Goal: Transaction & Acquisition: Obtain resource

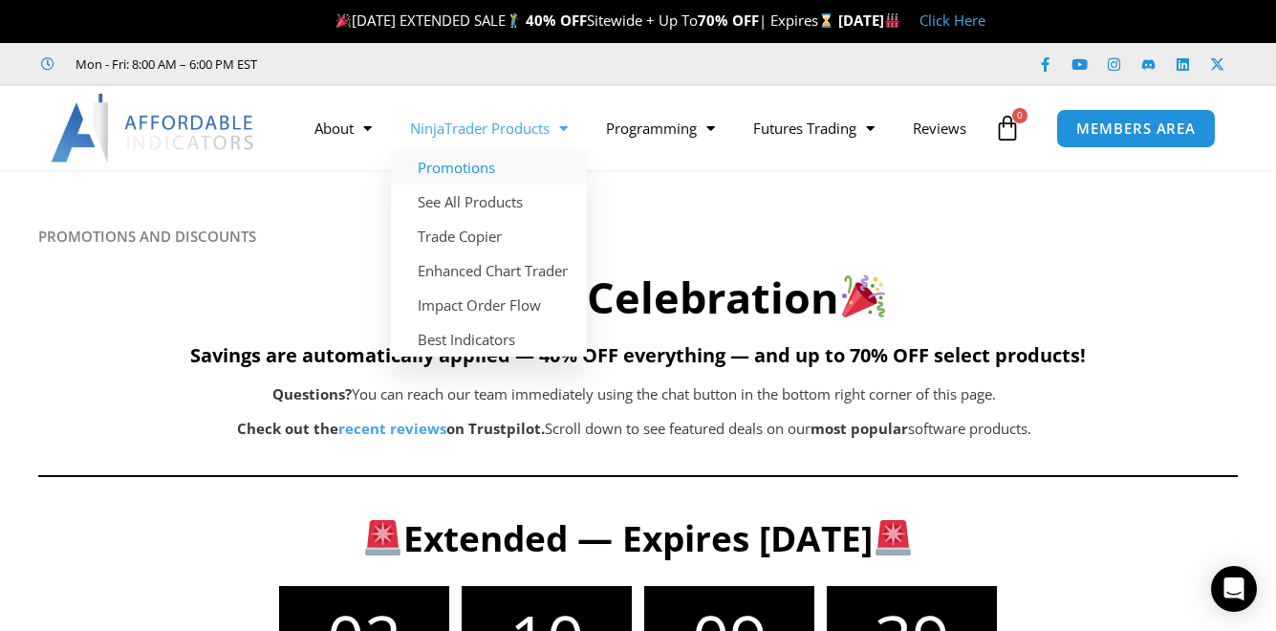
click at [451, 150] on link "Promotions" at bounding box center [489, 167] width 196 height 34
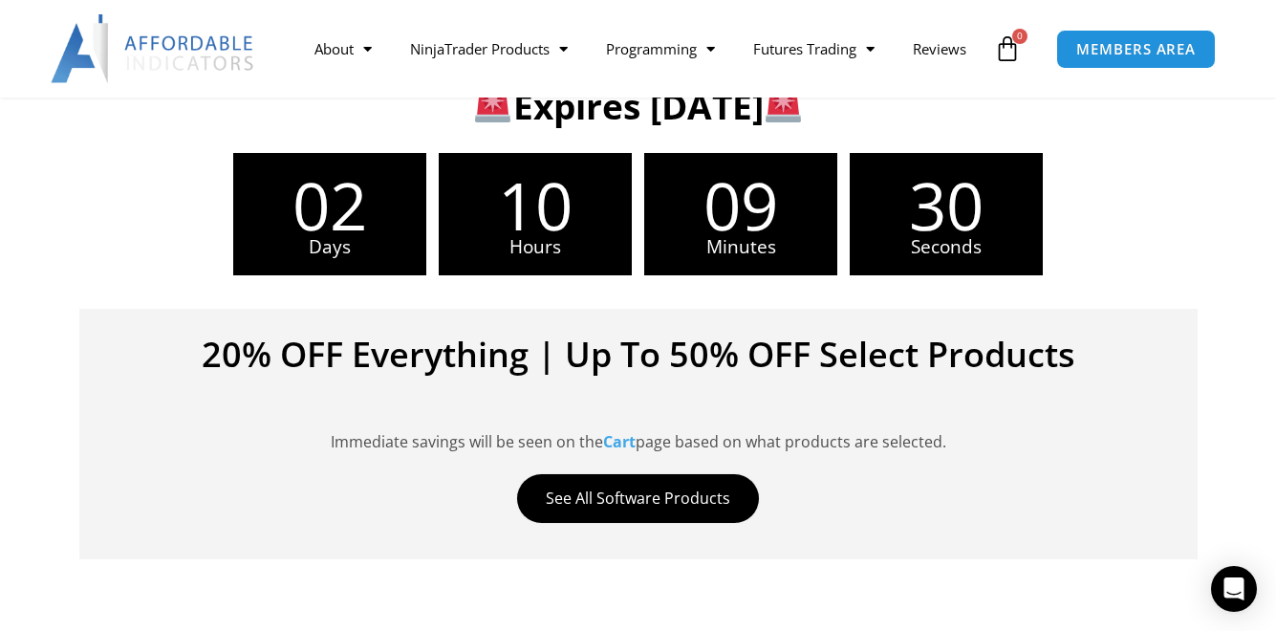
scroll to position [861, 0]
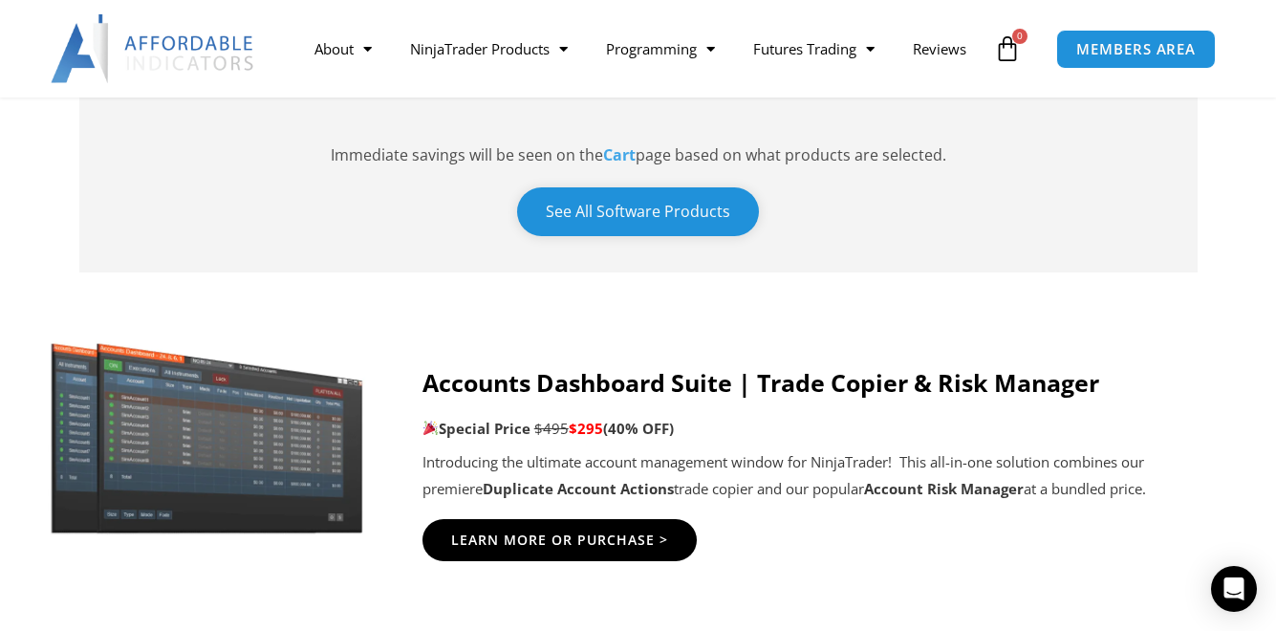
click at [625, 236] on link "See All Software Products" at bounding box center [638, 211] width 242 height 49
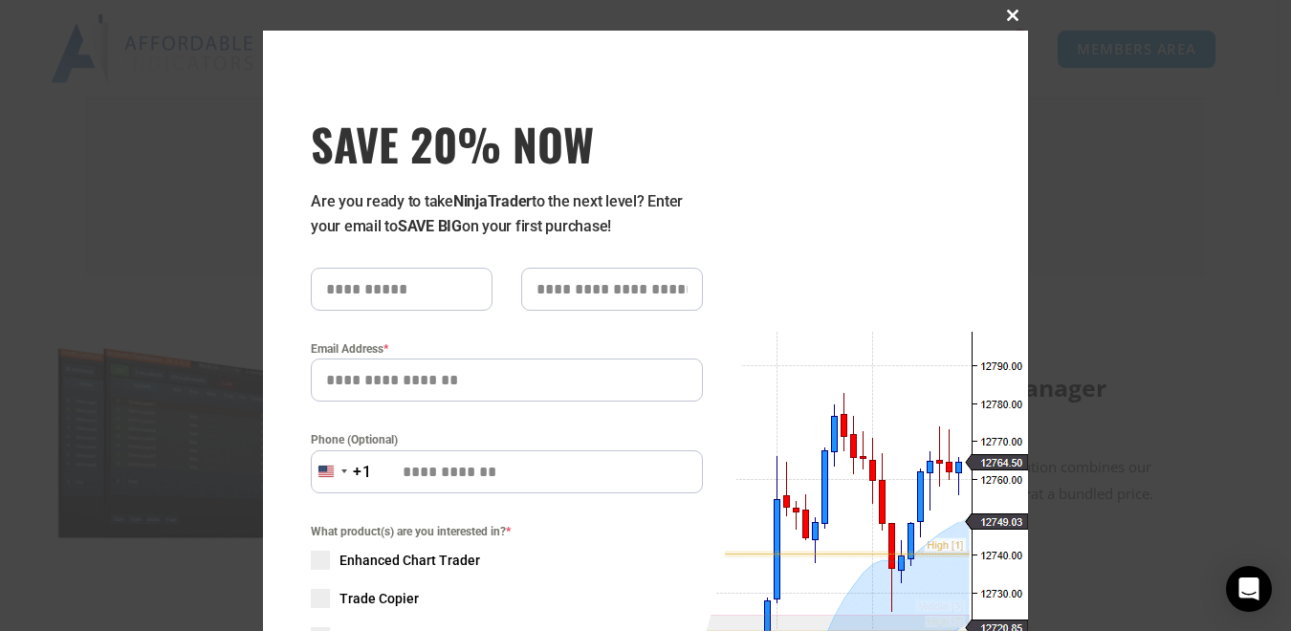
scroll to position [287, 0]
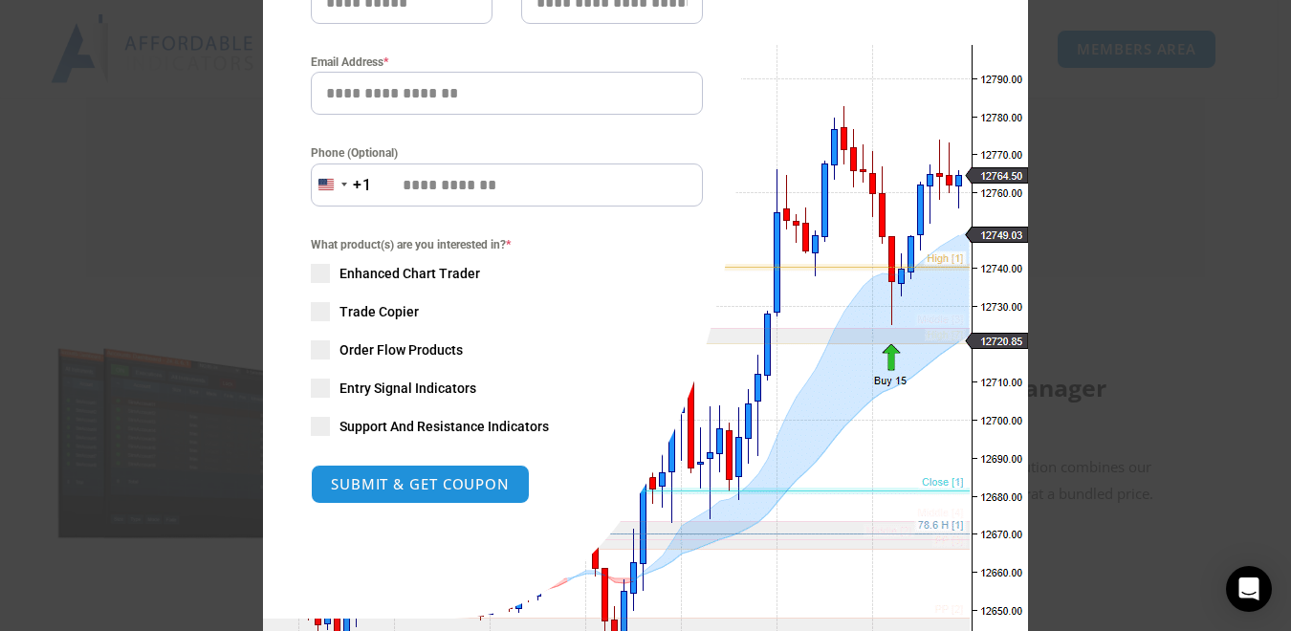
click at [315, 279] on span at bounding box center [320, 273] width 19 height 19
click at [396, 483] on button "SUBMIT & GET COUPON" at bounding box center [420, 484] width 230 height 41
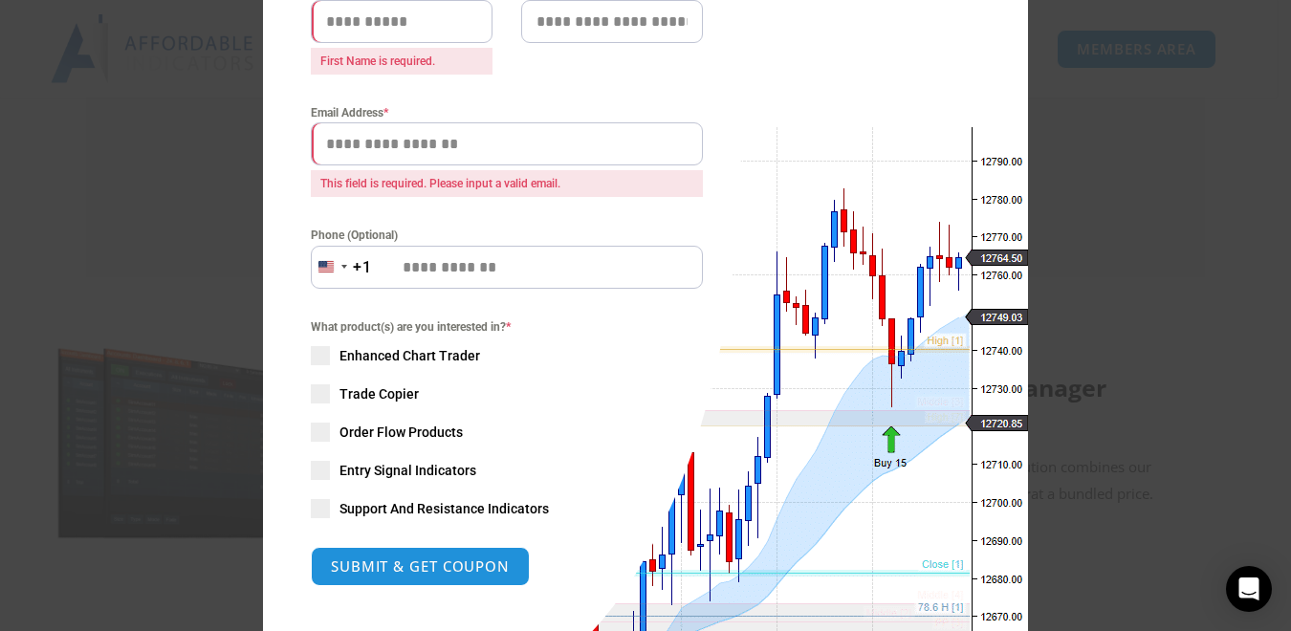
click at [316, 472] on span at bounding box center [320, 470] width 19 height 19
click at [312, 358] on span at bounding box center [320, 355] width 19 height 19
click at [317, 20] on input "text" at bounding box center [402, 21] width 182 height 43
type input "****"
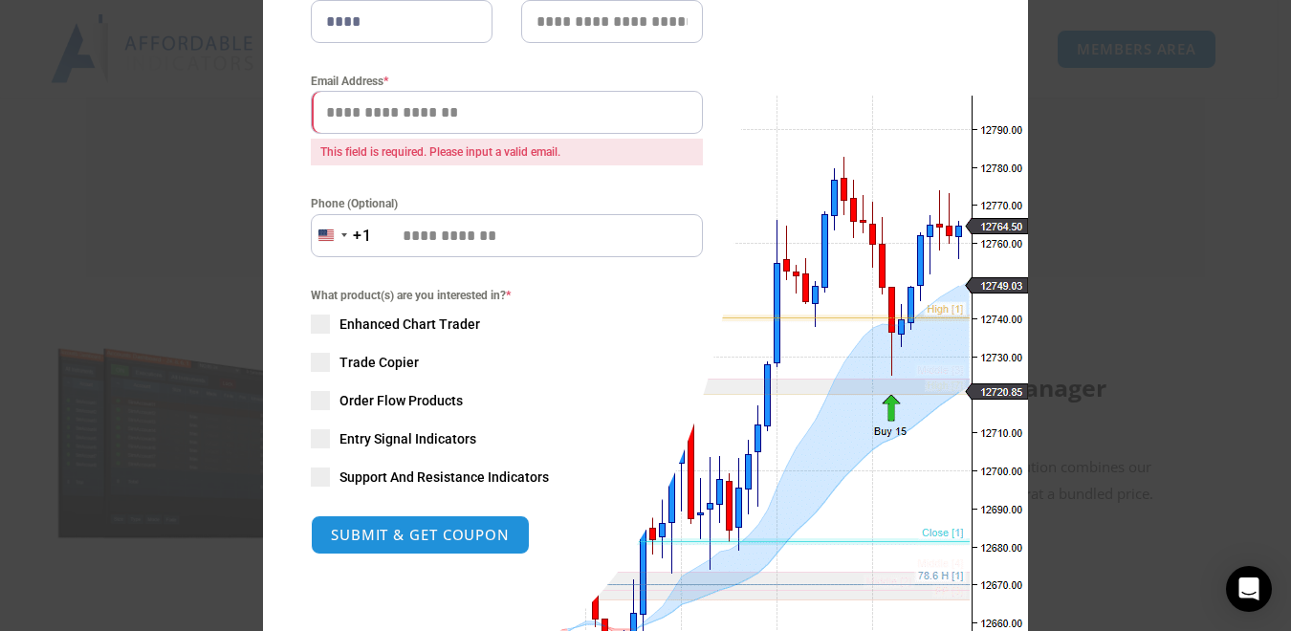
click at [326, 146] on div "Email Address * This field is required. Please input a valid email." at bounding box center [507, 119] width 392 height 94
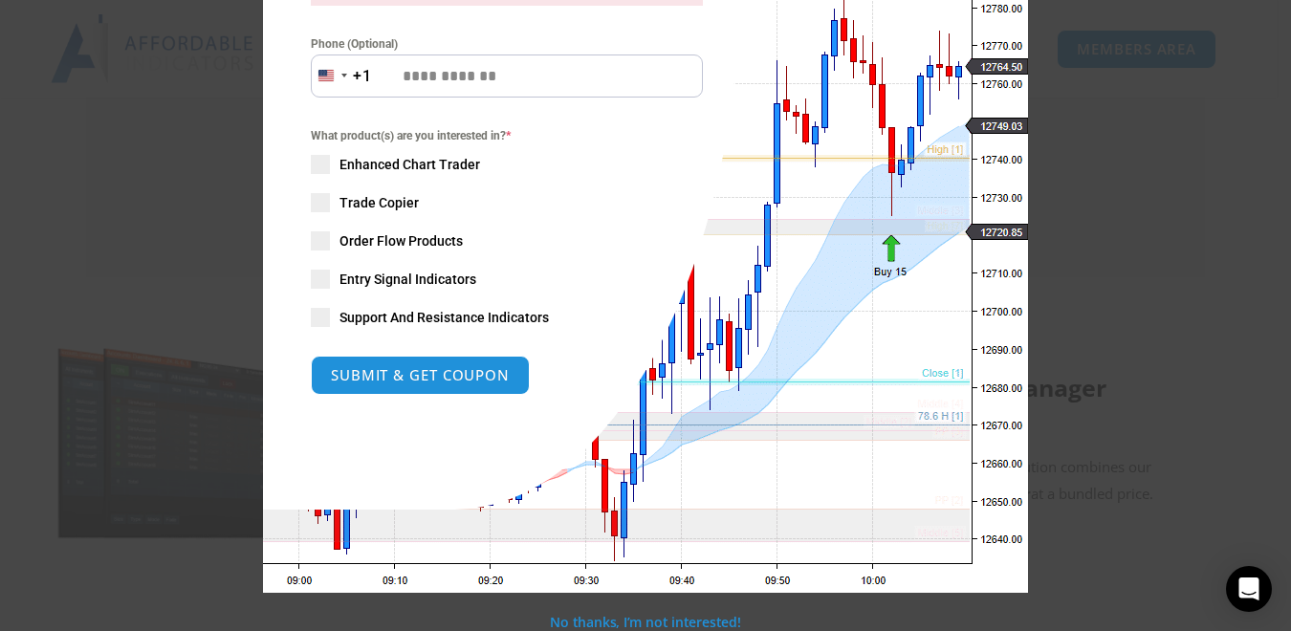
scroll to position [428, 0]
type input "**********"
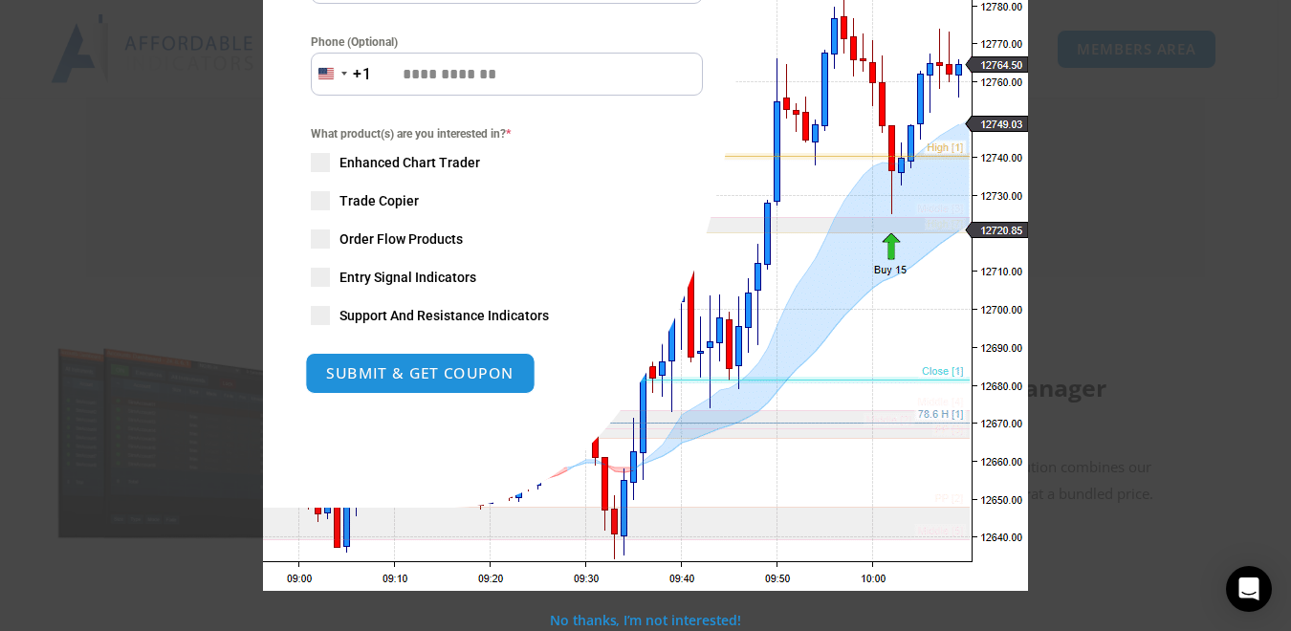
scroll to position [397, 0]
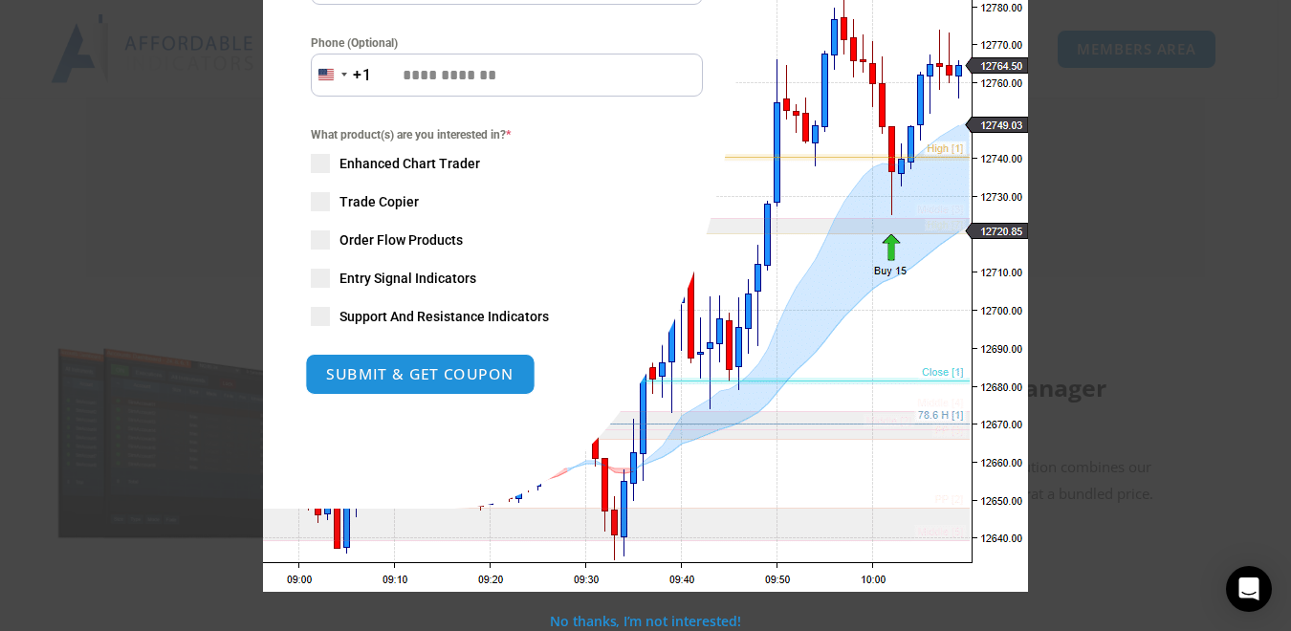
click at [386, 373] on button "SUBMIT & GET COUPON" at bounding box center [420, 374] width 230 height 41
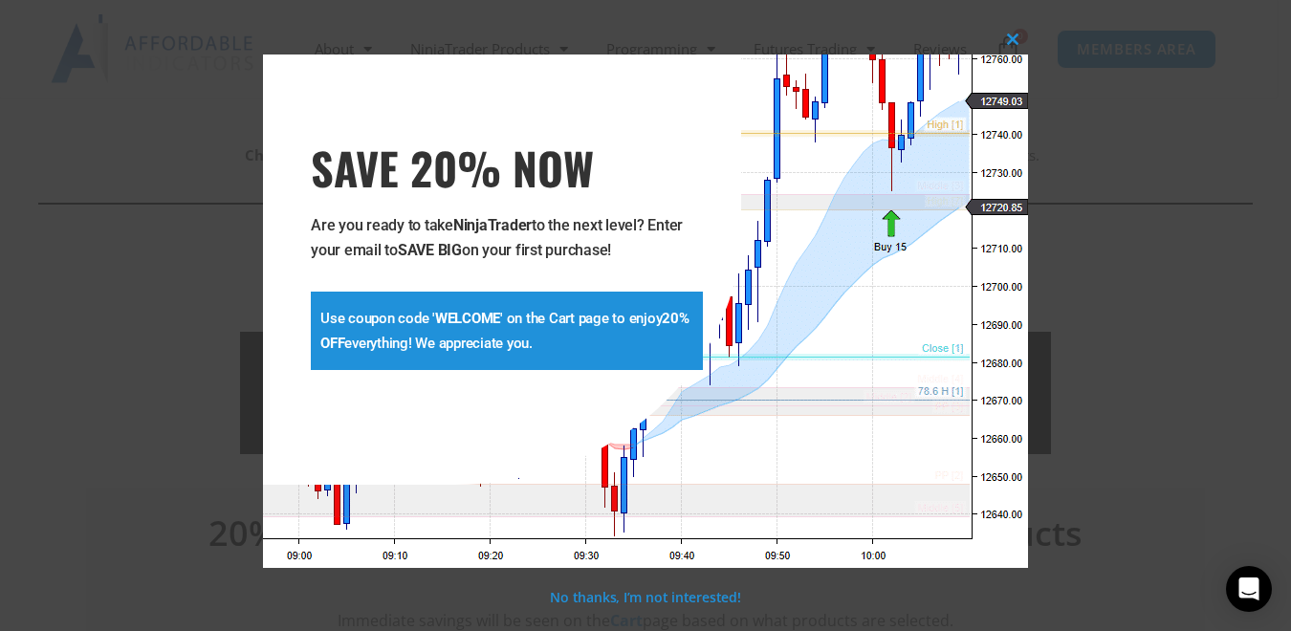
scroll to position [390, 0]
click at [540, 420] on div "**********" at bounding box center [502, 270] width 478 height 430
click at [475, 336] on p "Use coupon code ' WELCOME ' on the Cart page to enjoy 20% OFF everything! We ap…" at bounding box center [506, 331] width 373 height 50
click at [560, 347] on p "Use coupon code ' WELCOME ' on the Cart page to enjoy 20% OFF everything! We ap…" at bounding box center [506, 331] width 373 height 50
click at [1014, 39] on span at bounding box center [1012, 38] width 31 height 11
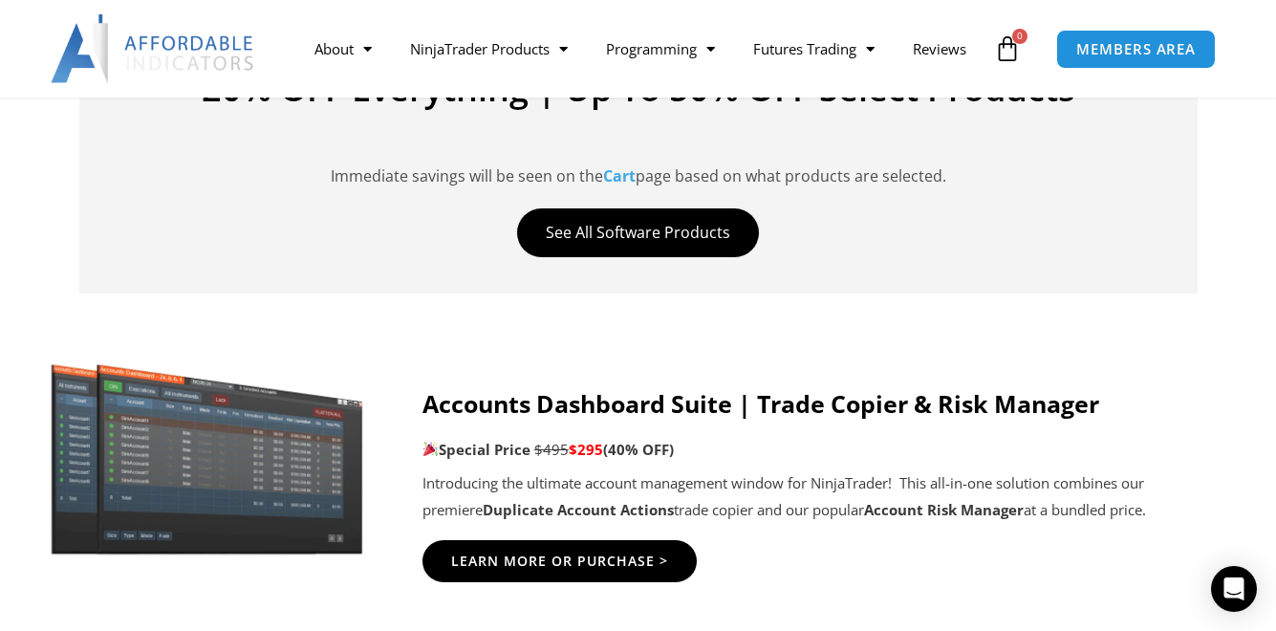
scroll to position [900, 0]
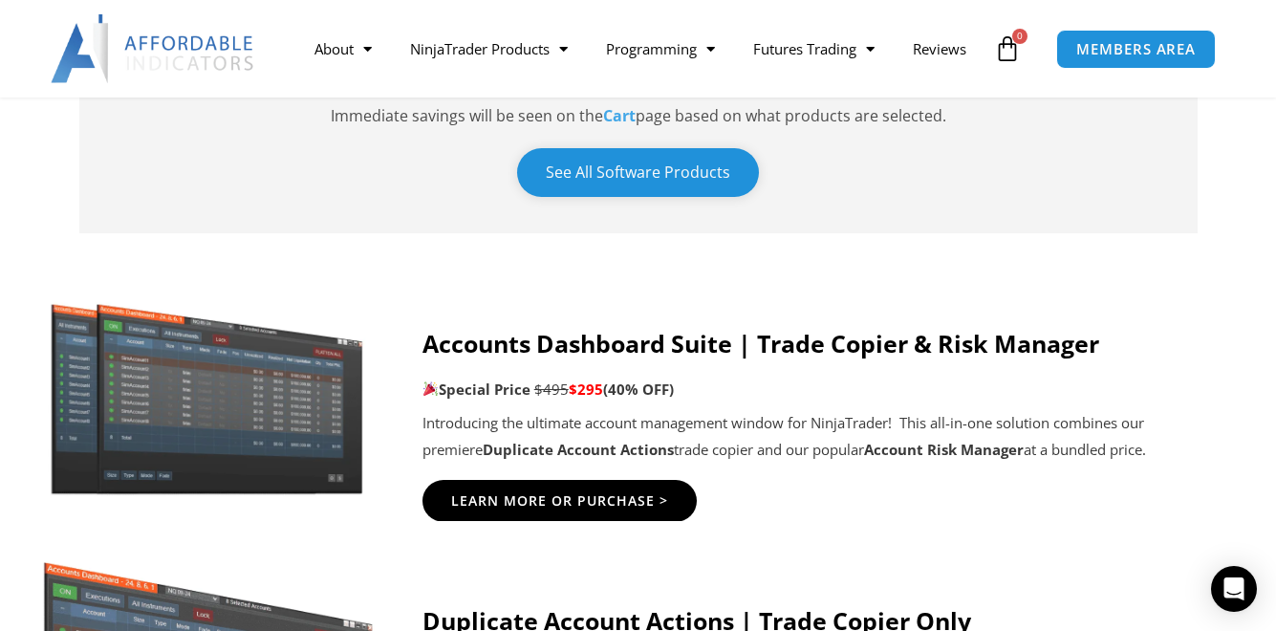
click at [620, 197] on link "See All Software Products" at bounding box center [638, 172] width 242 height 49
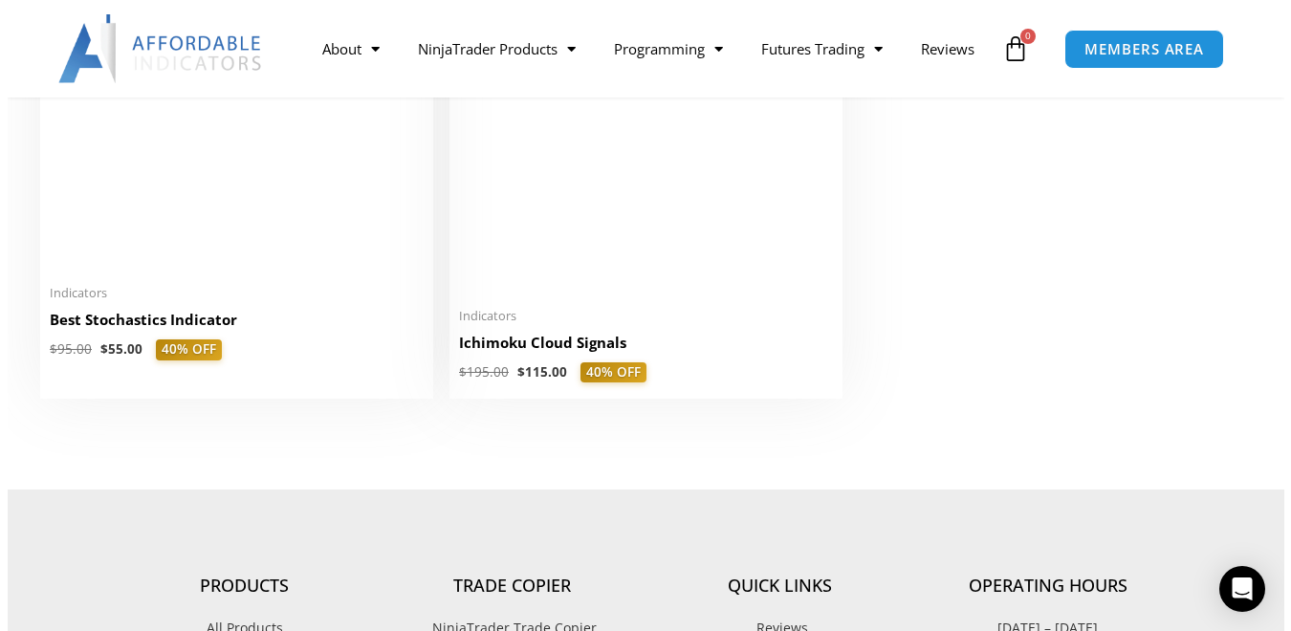
scroll to position [4586, 0]
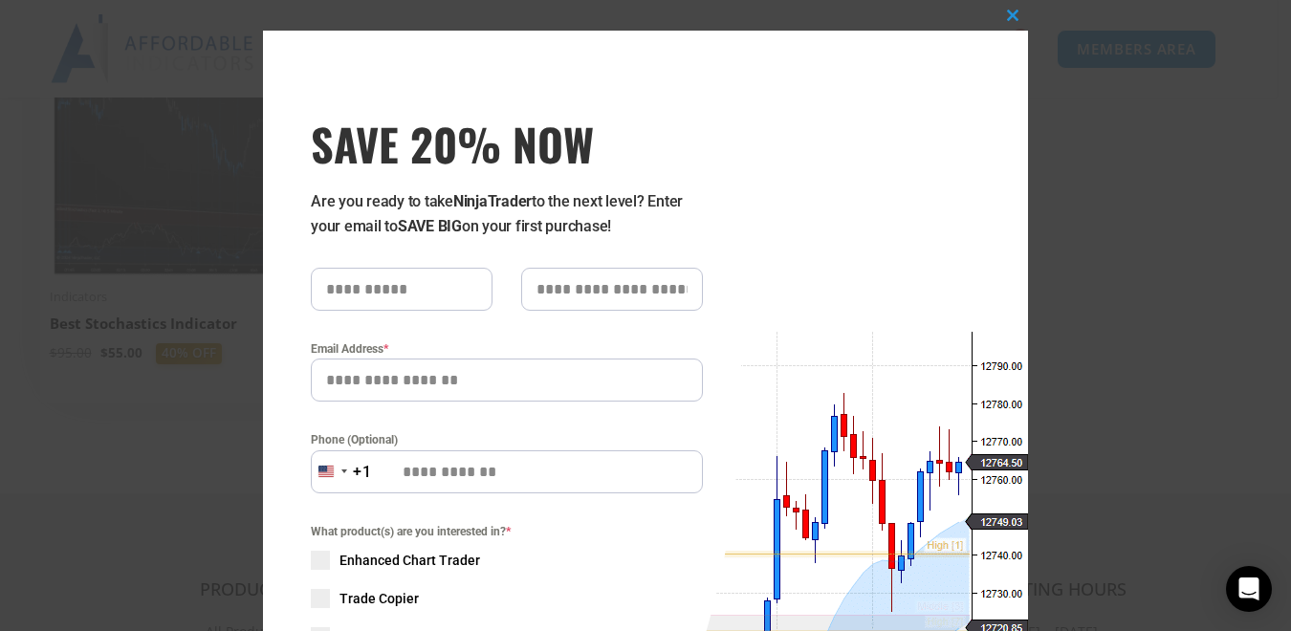
click at [96, 182] on div "Close this module SAVE 20% NOW Are you ready to take NinjaTrader to the next le…" at bounding box center [645, 315] width 1291 height 631
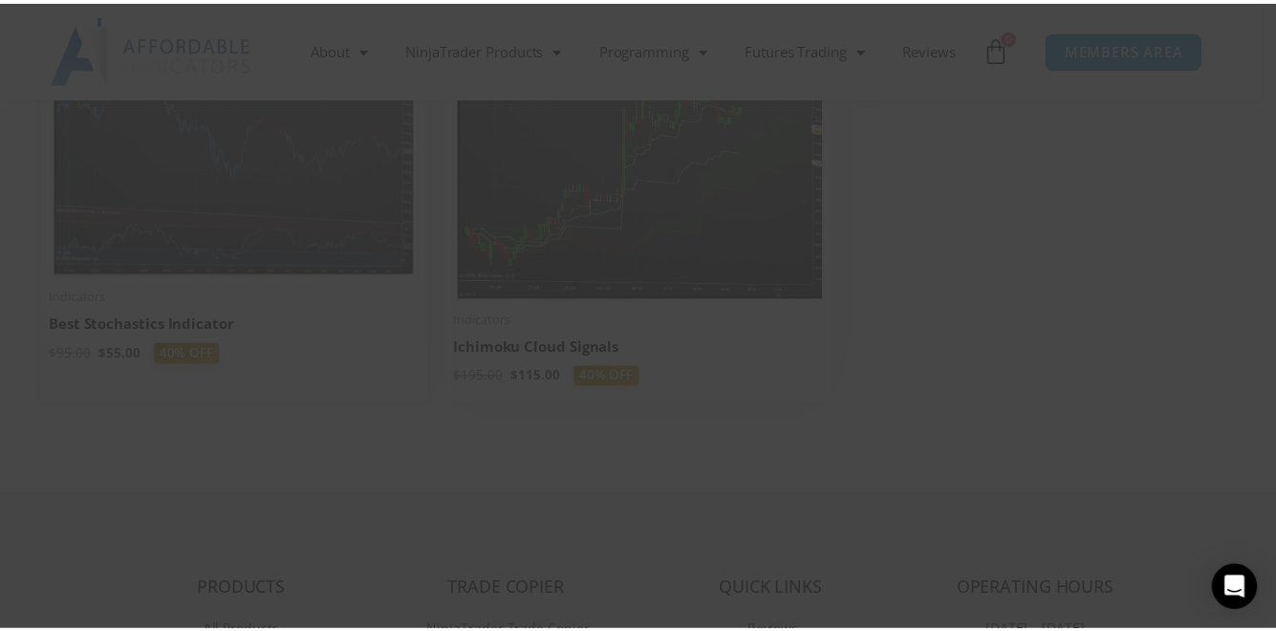
scroll to position [4590, 0]
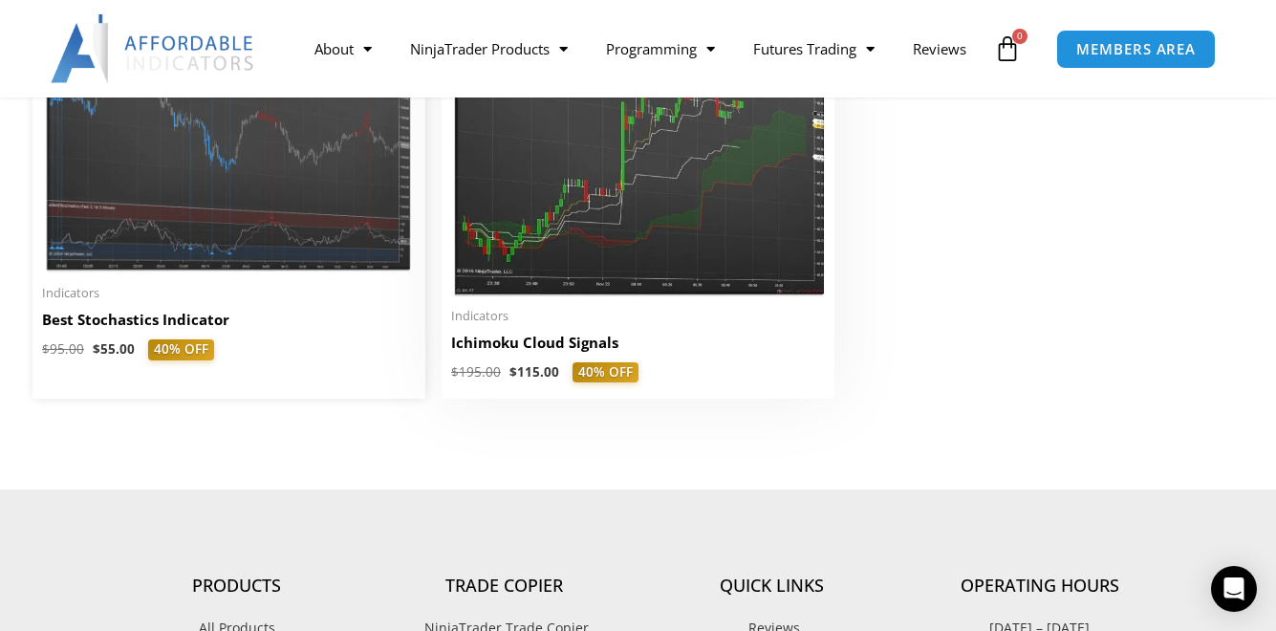
click at [152, 171] on img at bounding box center [229, 124] width 374 height 298
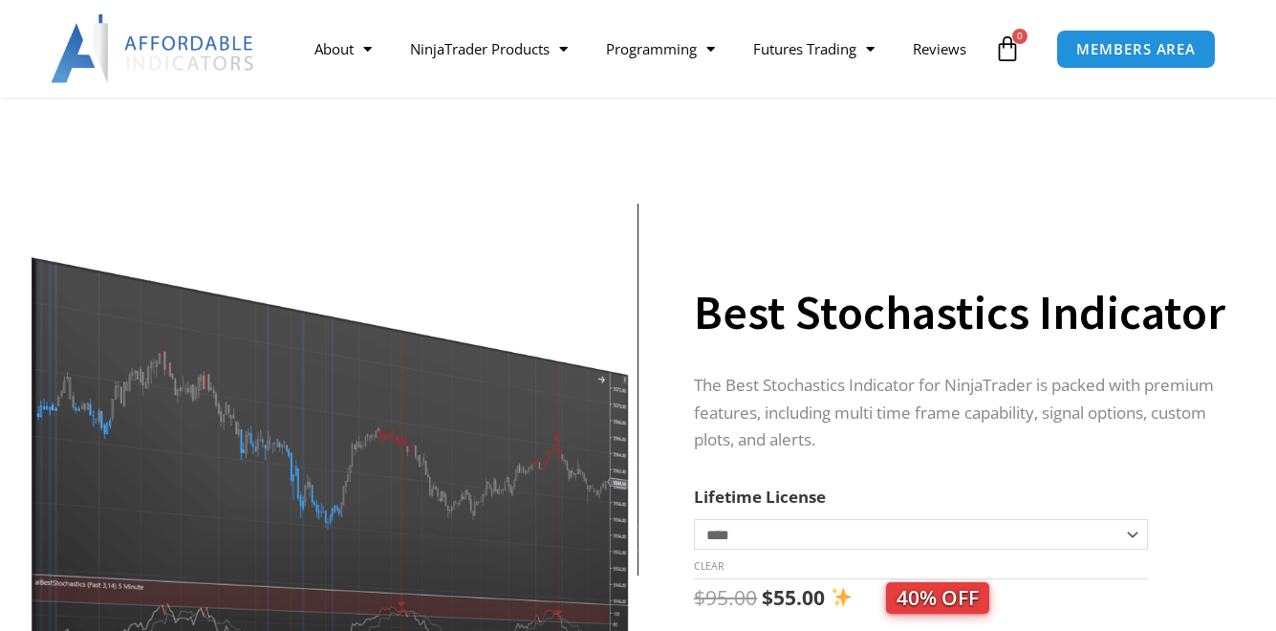
click at [293, 256] on img at bounding box center [331, 449] width 615 height 491
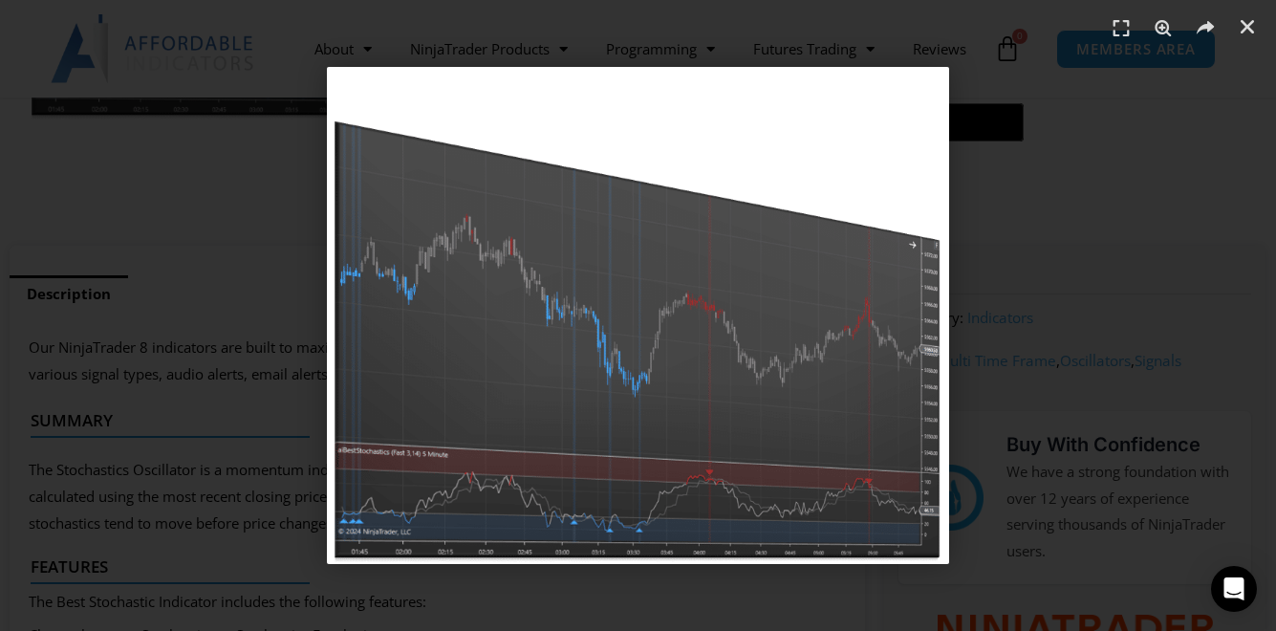
scroll to position [861, 0]
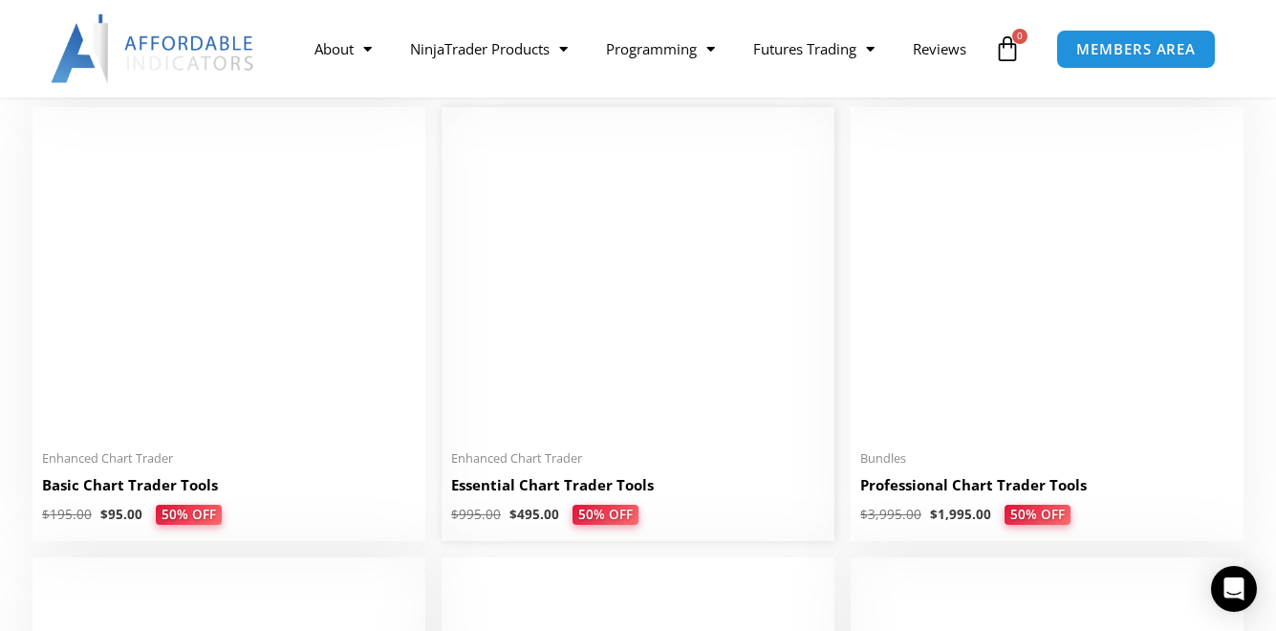
scroll to position [287, 0]
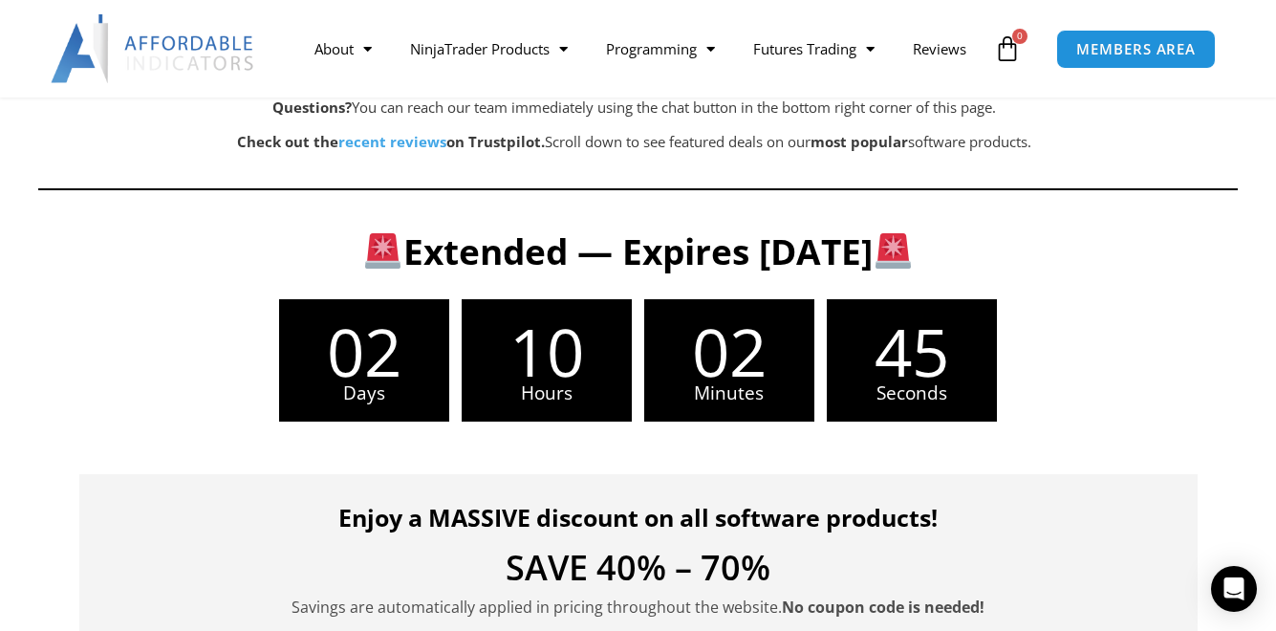
scroll to position [574, 0]
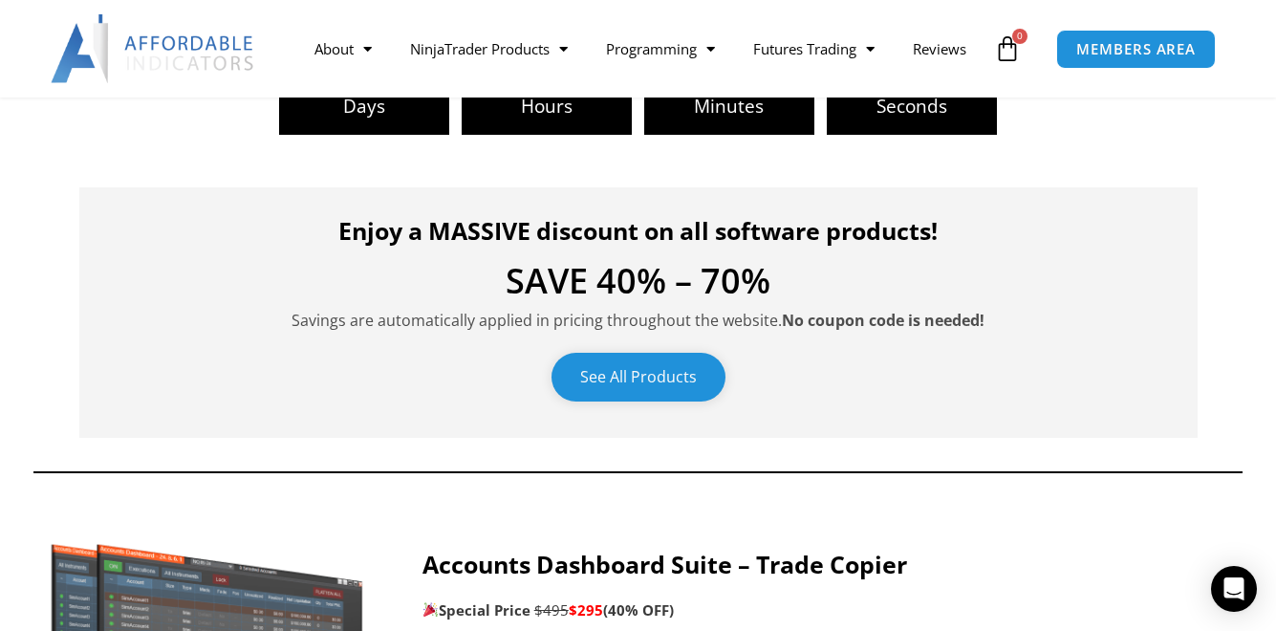
click at [654, 402] on link "See All Products" at bounding box center [639, 377] width 174 height 49
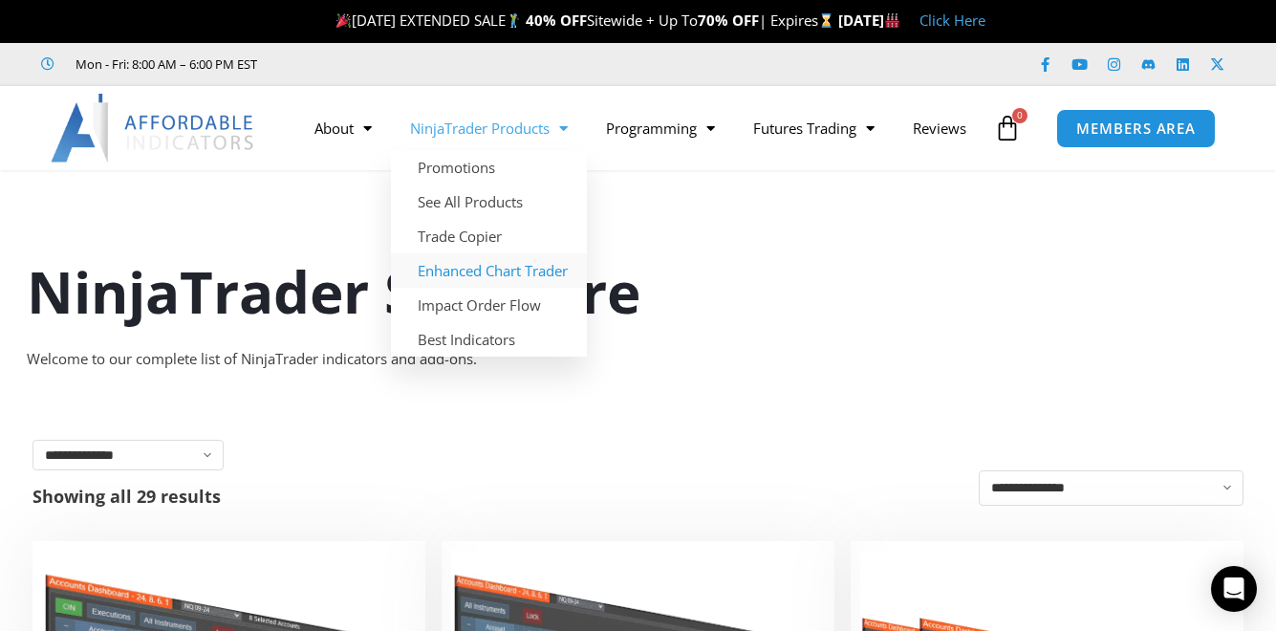
click at [464, 253] on link "Enhanced Chart Trader" at bounding box center [489, 270] width 196 height 34
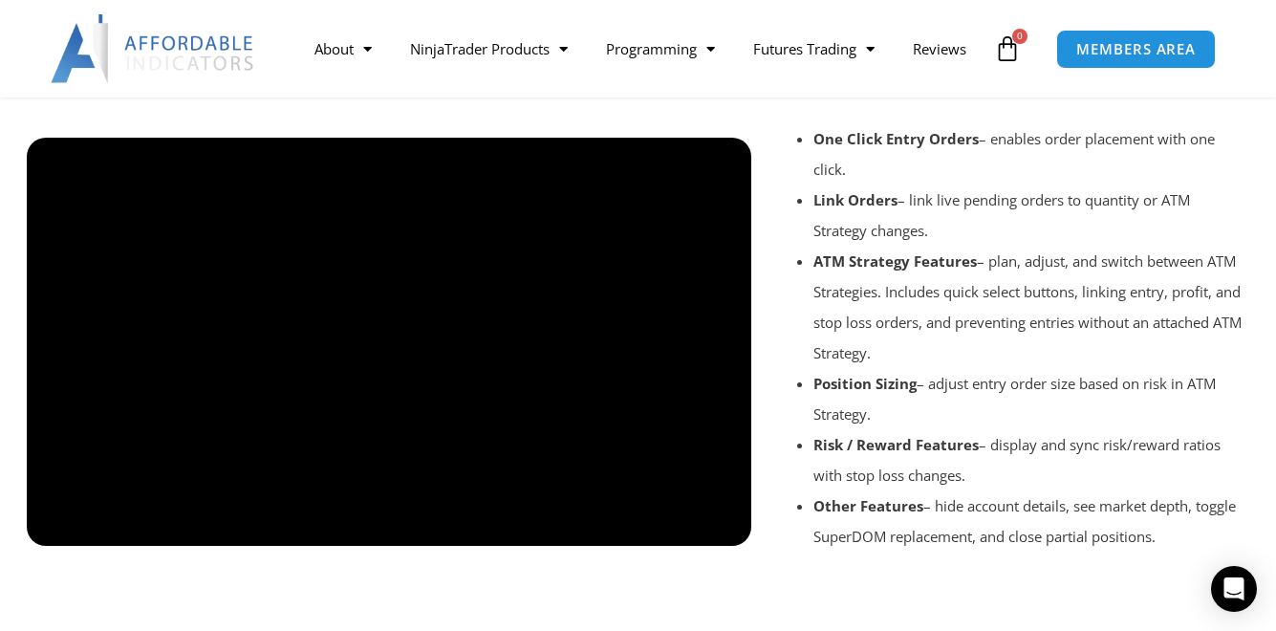
scroll to position [2115, 0]
